Goal: Transaction & Acquisition: Purchase product/service

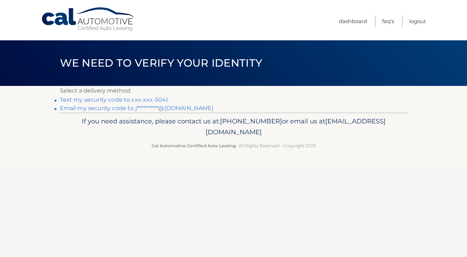
click at [135, 99] on link "Text my security code to xxx-xxx-5041" at bounding box center [114, 100] width 108 height 7
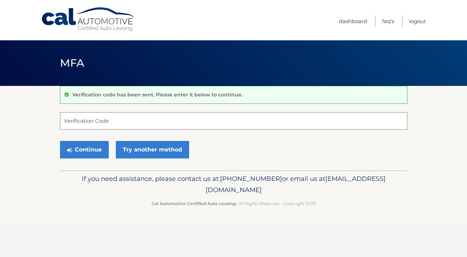
click at [111, 118] on input "Verification Code" at bounding box center [233, 121] width 347 height 18
type input "539415"
click at [87, 150] on button "Continue" at bounding box center [84, 150] width 49 height 18
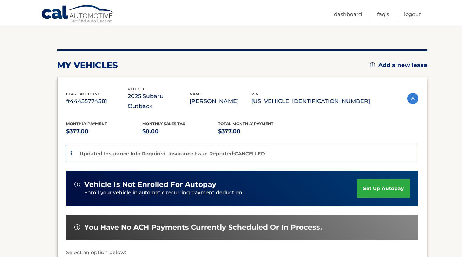
scroll to position [69, 0]
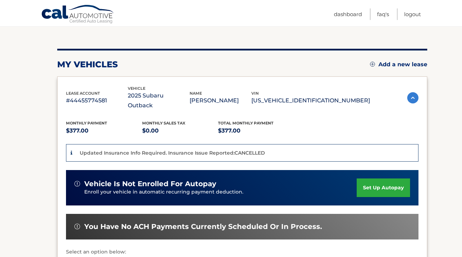
click at [72, 151] on icon at bounding box center [72, 153] width 2 height 5
click at [103, 150] on p "Updated Insurance Info Required. Insurance Issue Reported:CANCELLED" at bounding box center [172, 153] width 185 height 6
click at [253, 150] on p "Updated Insurance Info Required. Insurance Issue Reported:CANCELLED" at bounding box center [172, 153] width 185 height 6
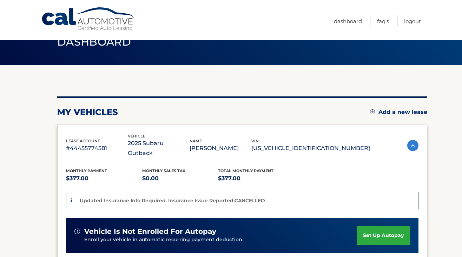
scroll to position [19, 0]
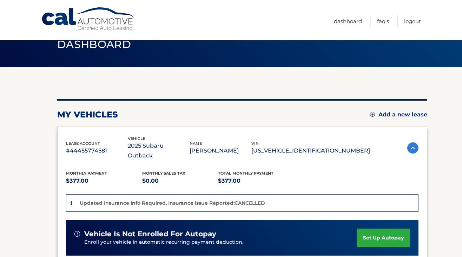
click at [409, 143] on img at bounding box center [412, 147] width 11 height 11
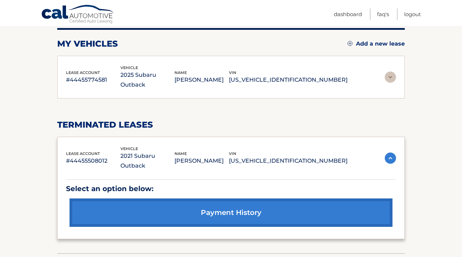
scroll to position [89, 0]
click at [390, 153] on img at bounding box center [390, 158] width 11 height 11
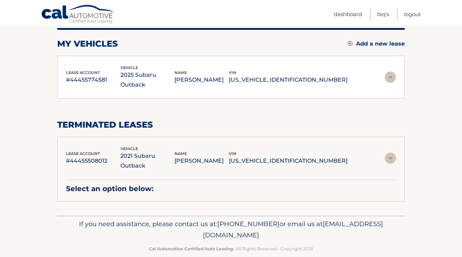
scroll to position [58, 0]
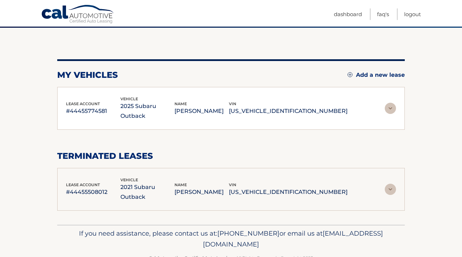
click at [390, 103] on img at bounding box center [390, 108] width 11 height 11
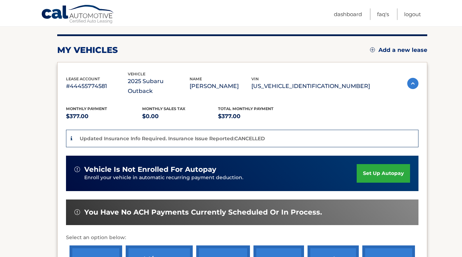
scroll to position [84, 0]
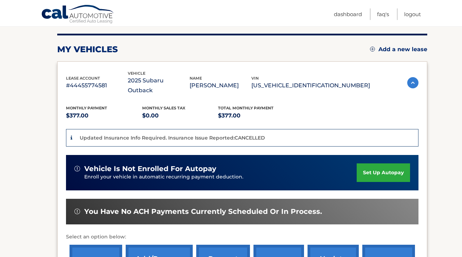
click at [72, 135] on icon at bounding box center [72, 137] width 2 height 5
click at [112, 135] on p "Updated Insurance Info Required. Insurance Issue Reported:CANCELLED" at bounding box center [172, 138] width 185 height 6
click at [246, 135] on p "Updated Insurance Info Required. Insurance Issue Reported:CANCELLED" at bounding box center [172, 138] width 185 height 6
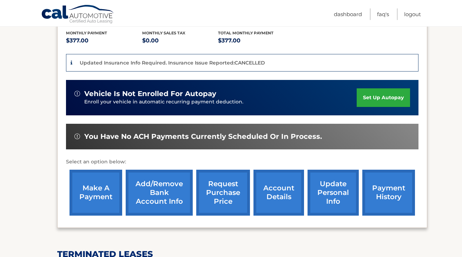
scroll to position [160, 0]
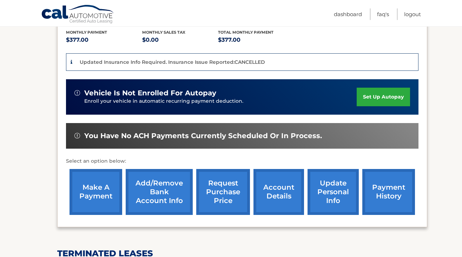
click at [91, 181] on link "make a payment" at bounding box center [95, 192] width 53 height 46
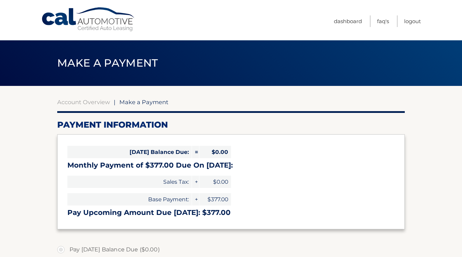
select select "ZDcyNDgzOGItOGE2ZC00OTVhLTllYjItZDBjNTFhNGJlNWYw"
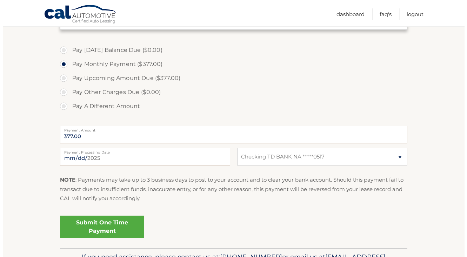
scroll to position [205, 0]
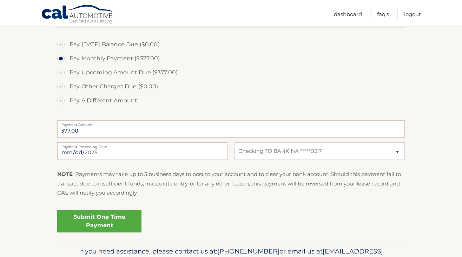
click at [108, 217] on link "Submit One Time Payment" at bounding box center [99, 221] width 84 height 22
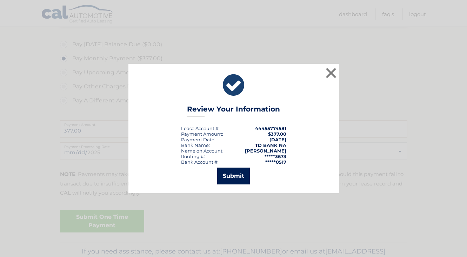
click at [226, 173] on button "Submit" at bounding box center [233, 176] width 33 height 17
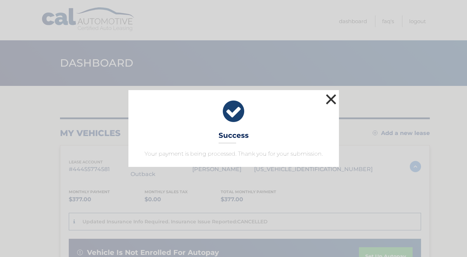
click at [333, 99] on button "×" at bounding box center [331, 99] width 14 height 14
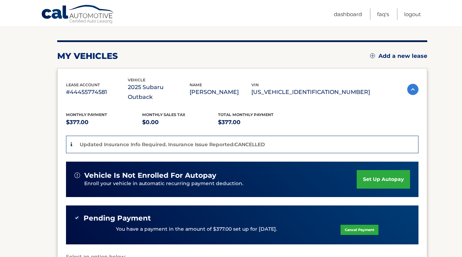
scroll to position [80, 0]
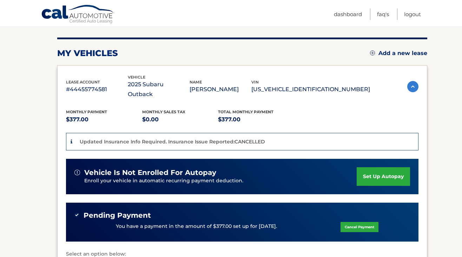
click at [255, 138] on div "Updated Insurance Info Required. Insurance Issue Reported:CANCELLED" at bounding box center [171, 142] width 187 height 9
drag, startPoint x: 234, startPoint y: 131, endPoint x: 263, endPoint y: 133, distance: 29.2
click at [263, 133] on div "Updated Insurance Info Required. Insurance Issue Reported:CANCELLED" at bounding box center [242, 142] width 352 height 18
click at [264, 133] on div "Updated Insurance Info Required. Insurance Issue Reported:CANCELLED" at bounding box center [242, 142] width 352 height 18
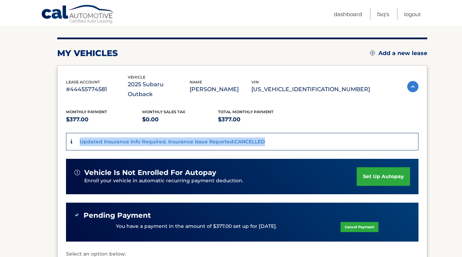
drag, startPoint x: 263, startPoint y: 133, endPoint x: 75, endPoint y: 121, distance: 188.4
click at [74, 121] on div "Monthly Payment $377.00 Monthly sales Tax $0.00 Total Monthly Payment $377.00 U…" at bounding box center [242, 205] width 352 height 212
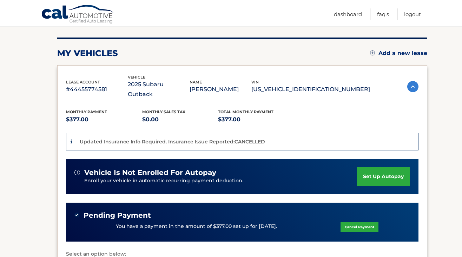
click at [57, 138] on section "my vehicles Add a new lease lease account #44455774581 vehicle 2025 Subaru Outb…" at bounding box center [231, 235] width 462 height 459
drag, startPoint x: 268, startPoint y: 132, endPoint x: 214, endPoint y: 135, distance: 54.8
click at [214, 135] on div "Updated Insurance Info Required. Insurance Issue Reported:CANCELLED" at bounding box center [242, 142] width 352 height 18
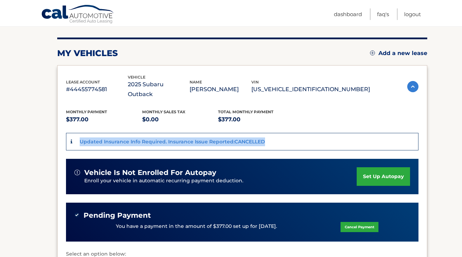
drag, startPoint x: 263, startPoint y: 130, endPoint x: 93, endPoint y: 127, distance: 170.6
click at [93, 133] on div "Updated Insurance Info Required. Insurance Issue Reported:CANCELLED" at bounding box center [242, 142] width 352 height 18
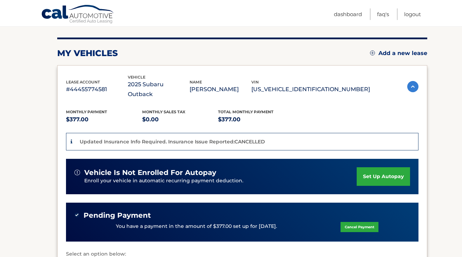
click at [59, 135] on div "lease account #44455774581 vehicle 2025 Subaru Outback name MOHAMMAD YAQOOB vin…" at bounding box center [242, 192] width 370 height 255
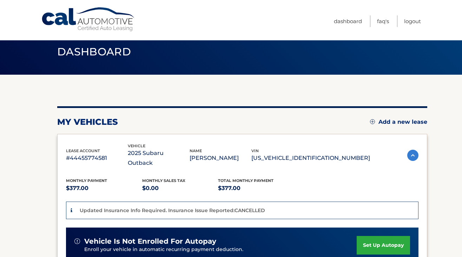
scroll to position [9, 0]
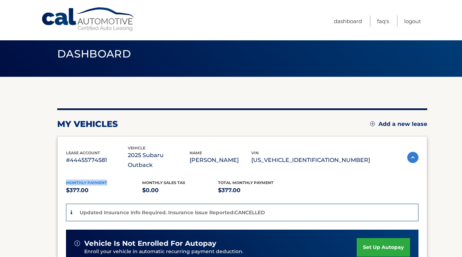
drag, startPoint x: 108, startPoint y: 173, endPoint x: 61, endPoint y: 174, distance: 47.4
drag, startPoint x: 114, startPoint y: 152, endPoint x: 60, endPoint y: 144, distance: 54.0
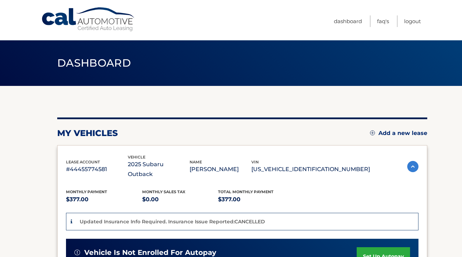
scroll to position [0, 0]
drag, startPoint x: 60, startPoint y: 63, endPoint x: 64, endPoint y: 63, distance: 3.9
click at [64, 63] on span "Dashboard" at bounding box center [94, 63] width 74 height 13
click at [68, 80] on header "Dashboard" at bounding box center [230, 63] width 347 height 46
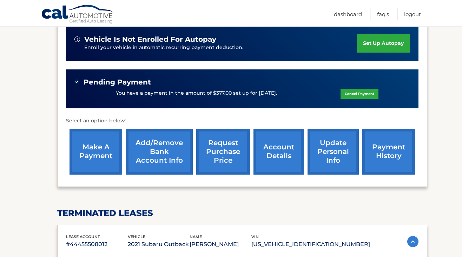
scroll to position [214, 0]
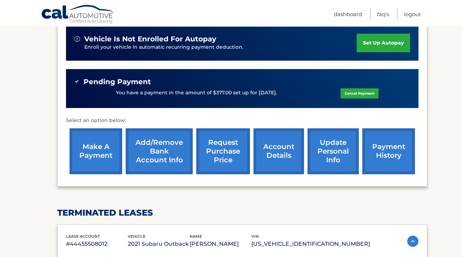
click at [283, 149] on link "account details" at bounding box center [278, 151] width 51 height 46
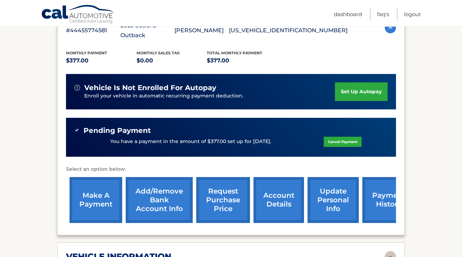
scroll to position [142, 0]
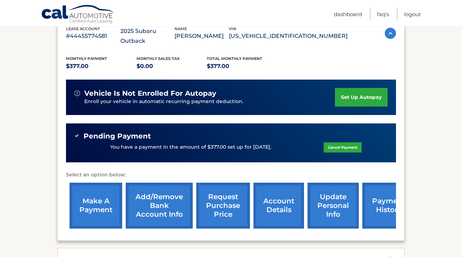
click at [390, 197] on link "payment history" at bounding box center [388, 206] width 53 height 46
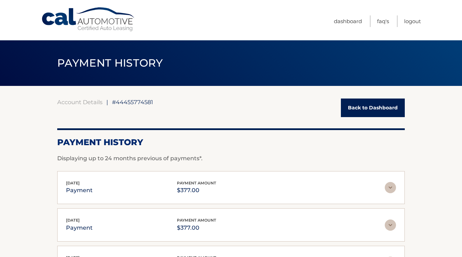
click at [358, 108] on link "Back to Dashboard" at bounding box center [373, 108] width 64 height 19
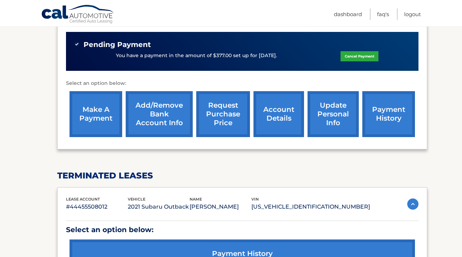
scroll to position [248, 0]
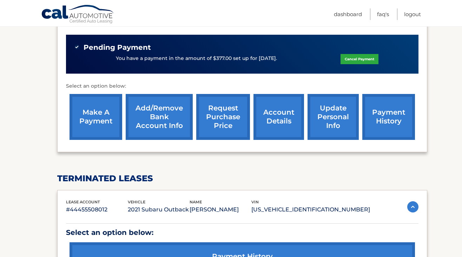
click at [331, 99] on link "update personal info" at bounding box center [332, 117] width 51 height 46
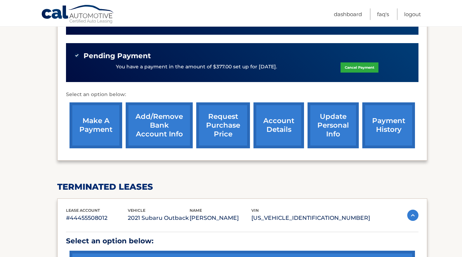
scroll to position [242, 0]
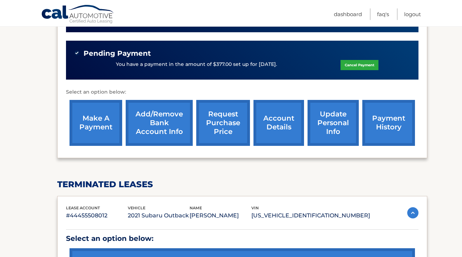
click at [94, 114] on link "make a payment" at bounding box center [95, 123] width 53 height 46
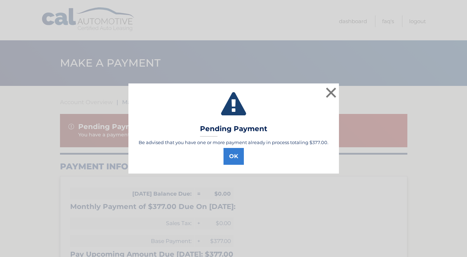
select select "ZDcyNDgzOGItOGE2ZC00OTVhLTllYjItZDBjNTFhNGJlNWYw"
click at [234, 159] on button "OK" at bounding box center [234, 156] width 20 height 17
